Goal: Task Accomplishment & Management: Manage account settings

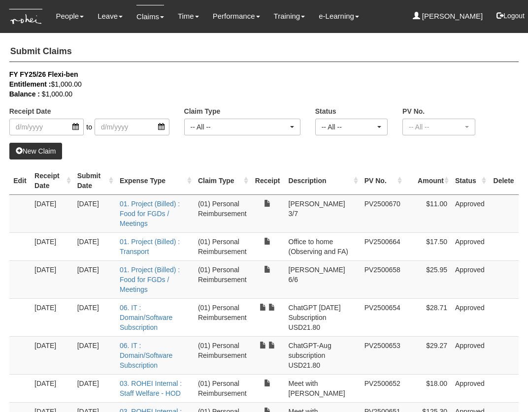
select select "50"
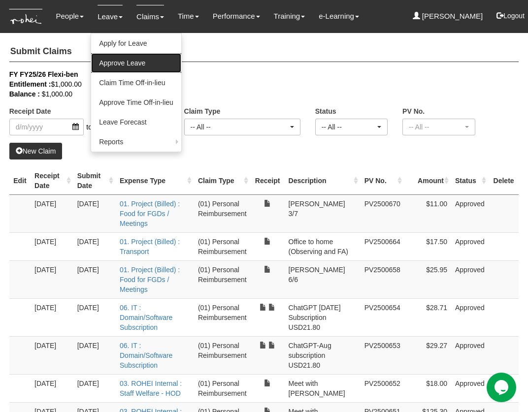
click at [117, 61] on link "Approve Leave" at bounding box center [136, 63] width 90 height 20
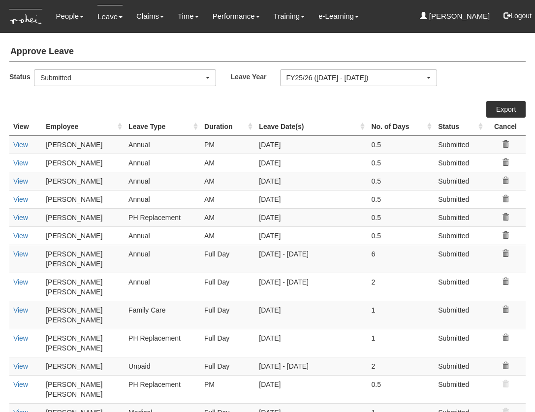
select select "50"
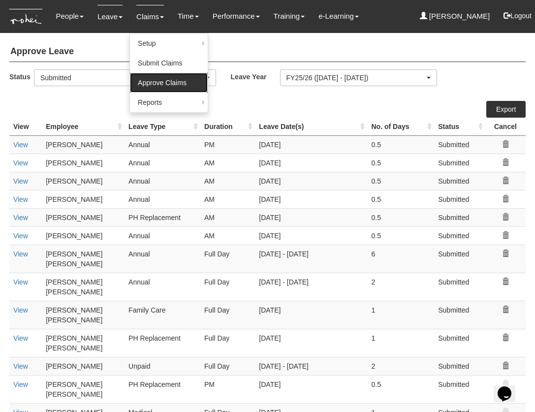
click at [163, 78] on link "Approve Claims" at bounding box center [169, 83] width 78 height 20
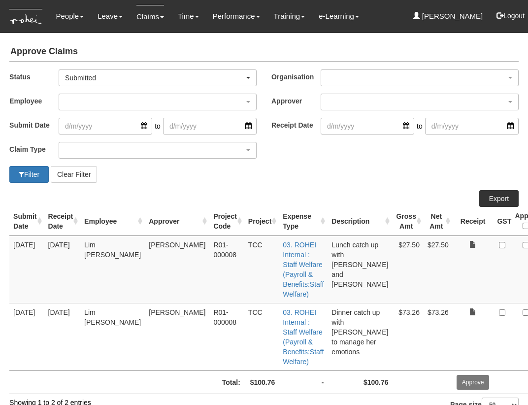
select select "50"
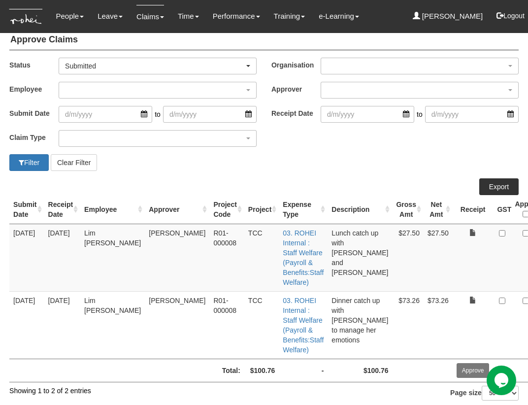
scroll to position [18, 0]
